Goal: Navigation & Orientation: Find specific page/section

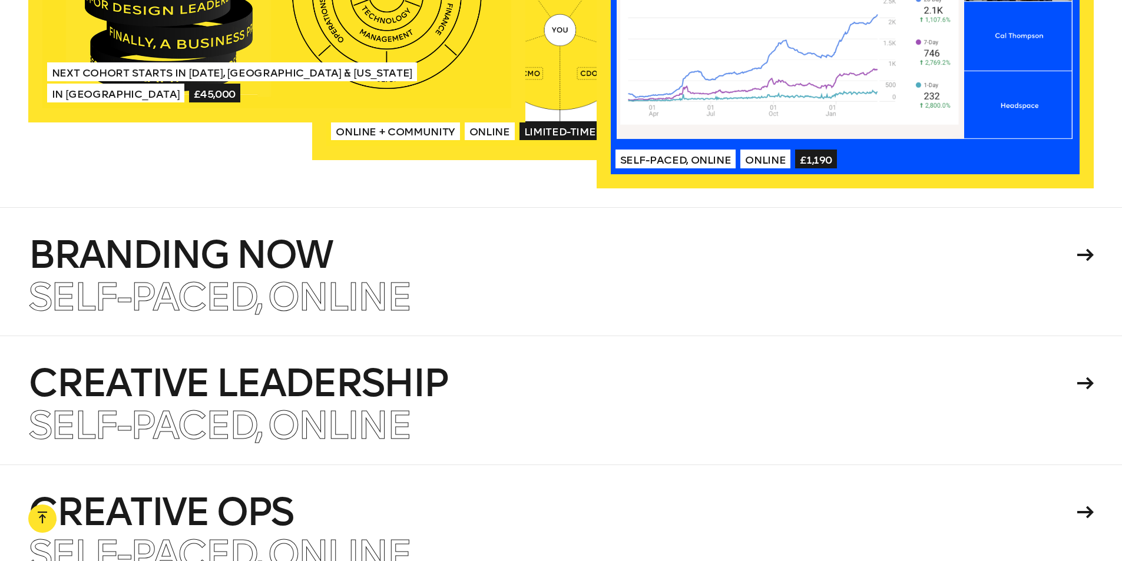
scroll to position [2710, 0]
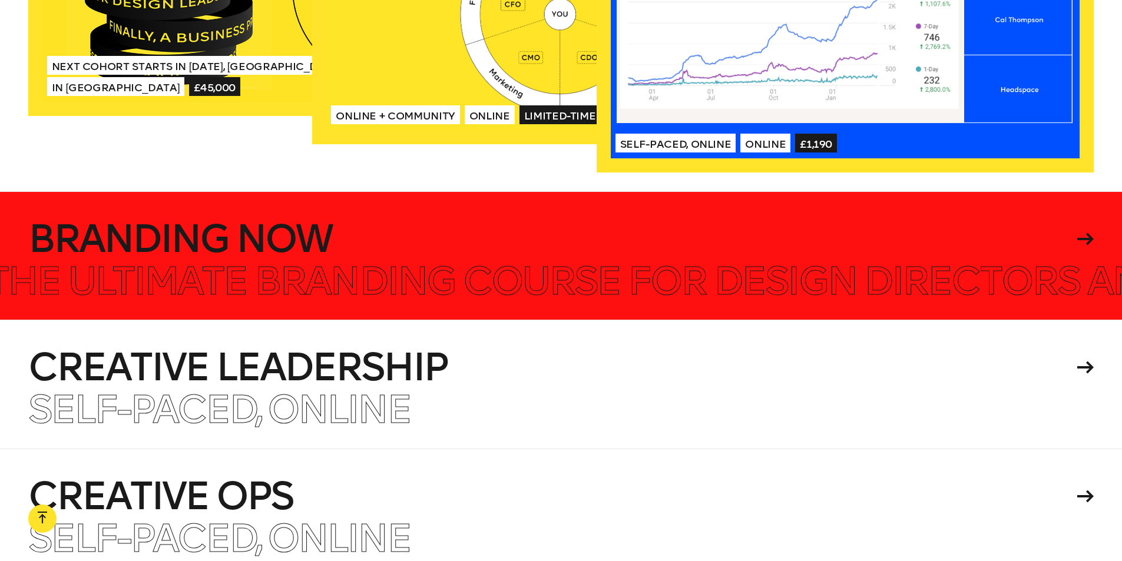
click at [1089, 242] on icon at bounding box center [1085, 239] width 16 height 12
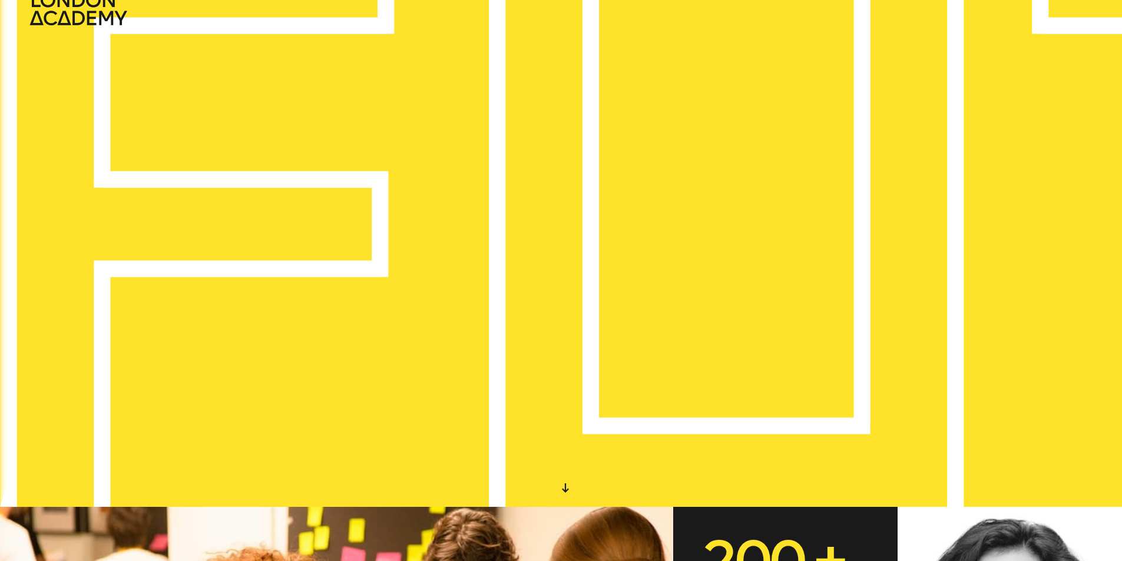
scroll to position [0, 0]
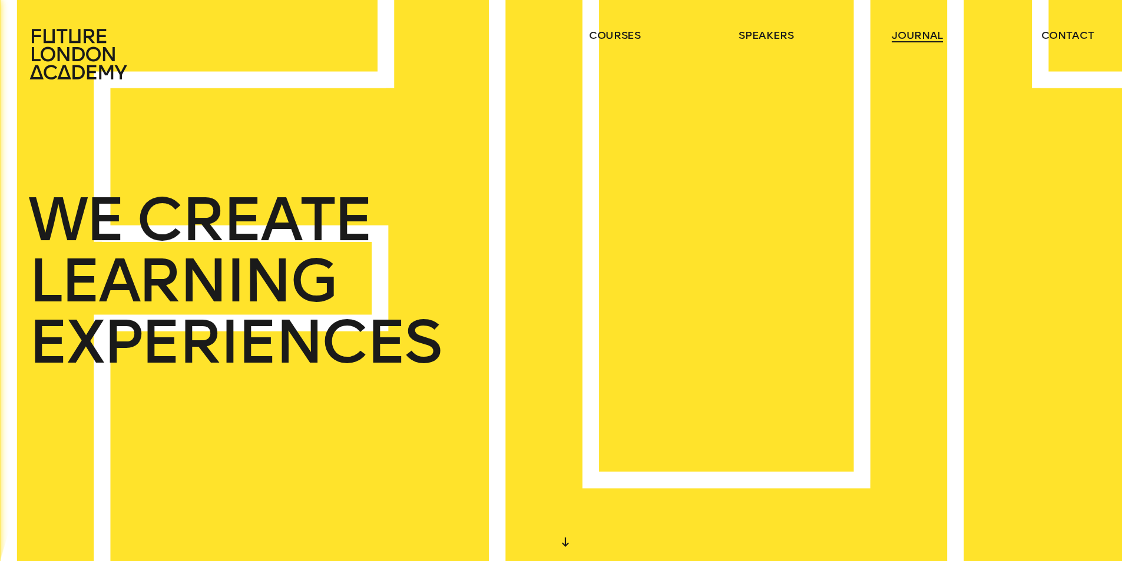
click at [915, 36] on link "journal" at bounding box center [917, 35] width 51 height 14
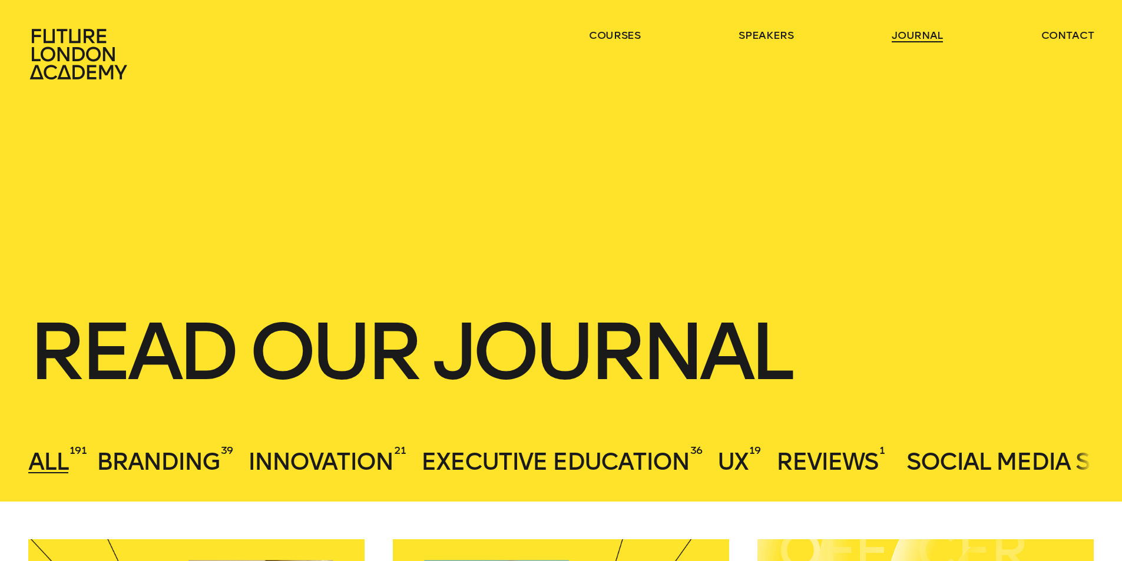
click at [910, 37] on link "journal" at bounding box center [917, 35] width 51 height 14
click at [917, 35] on link "journal" at bounding box center [917, 35] width 51 height 14
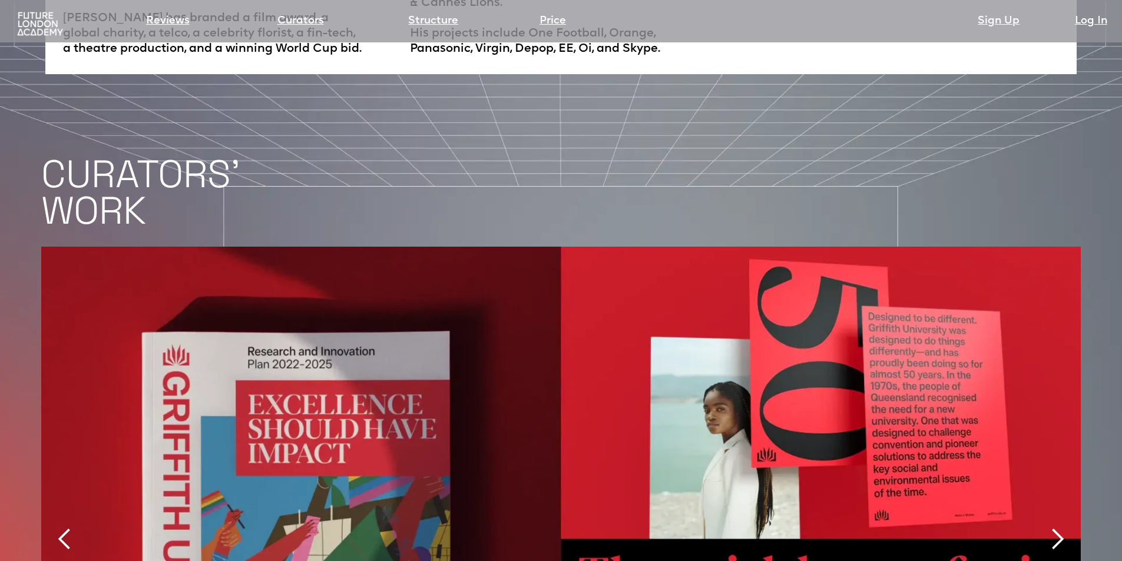
scroll to position [2321, 0]
